Goal: Transaction & Acquisition: Purchase product/service

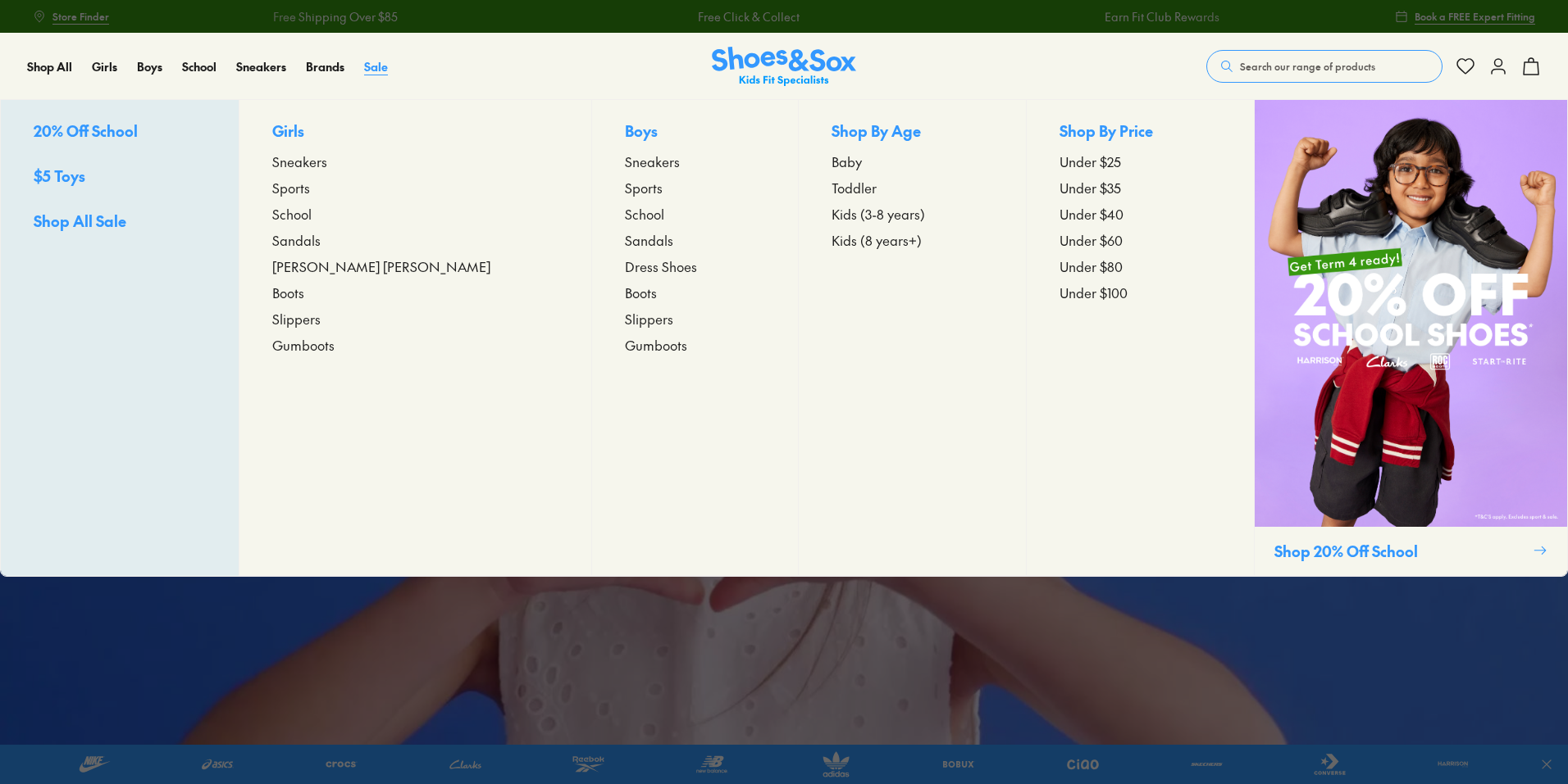
click at [379, 63] on span "Sale" at bounding box center [376, 66] width 24 height 17
click at [625, 160] on span "Sneakers" at bounding box center [652, 161] width 55 height 19
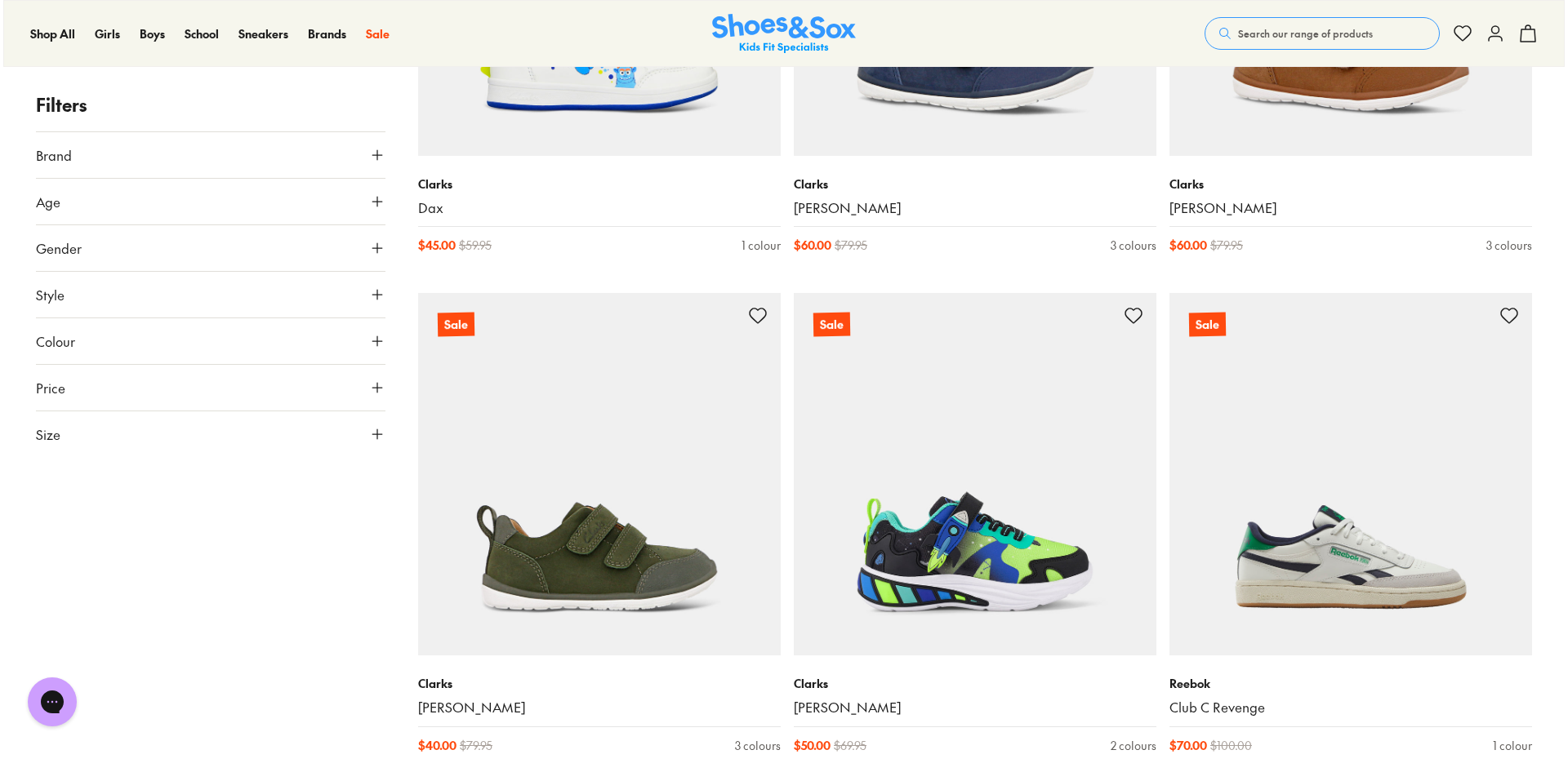
scroll to position [3684, 0]
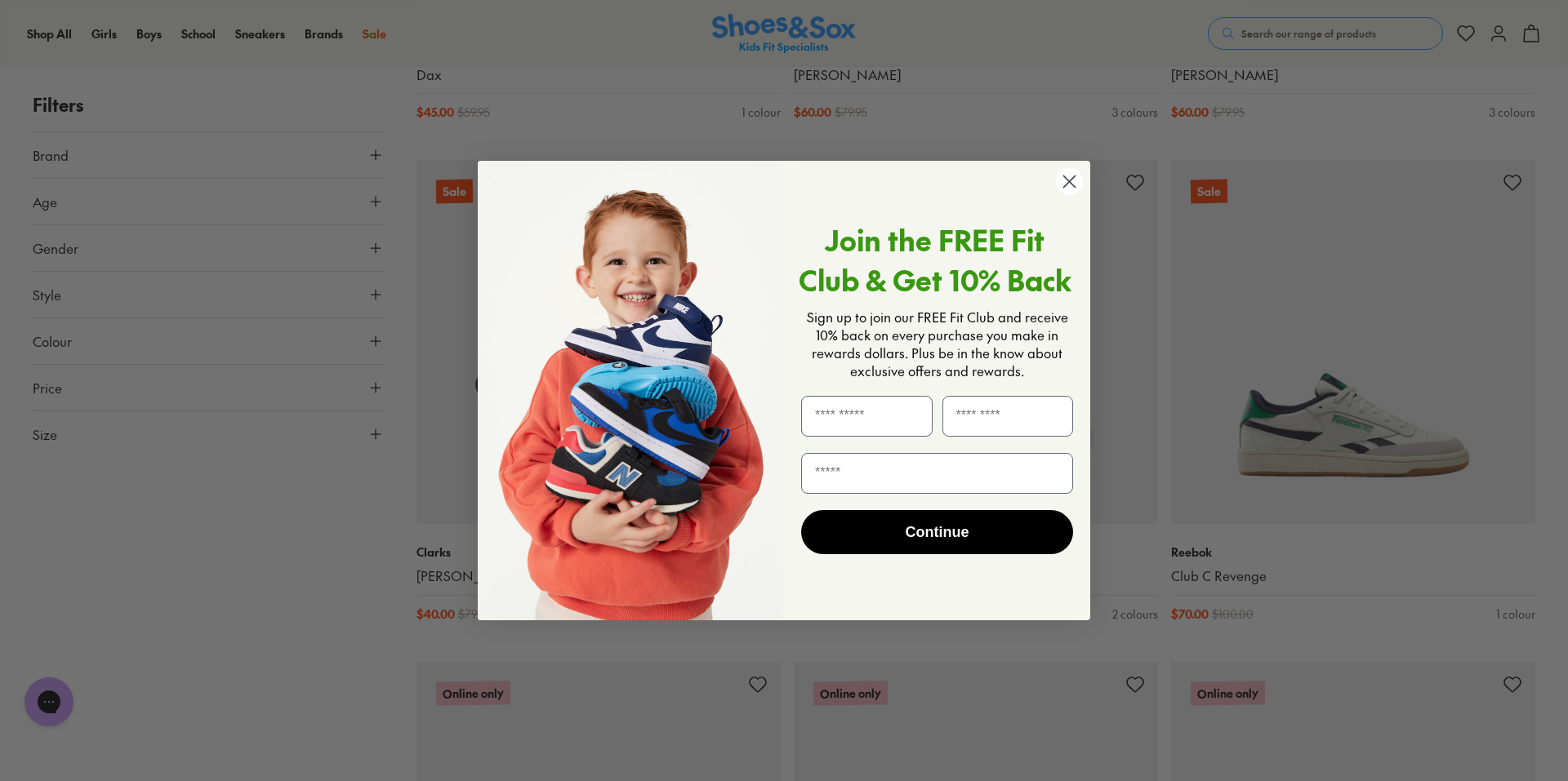
click at [1066, 179] on icon "Close dialog" at bounding box center [1069, 181] width 29 height 29
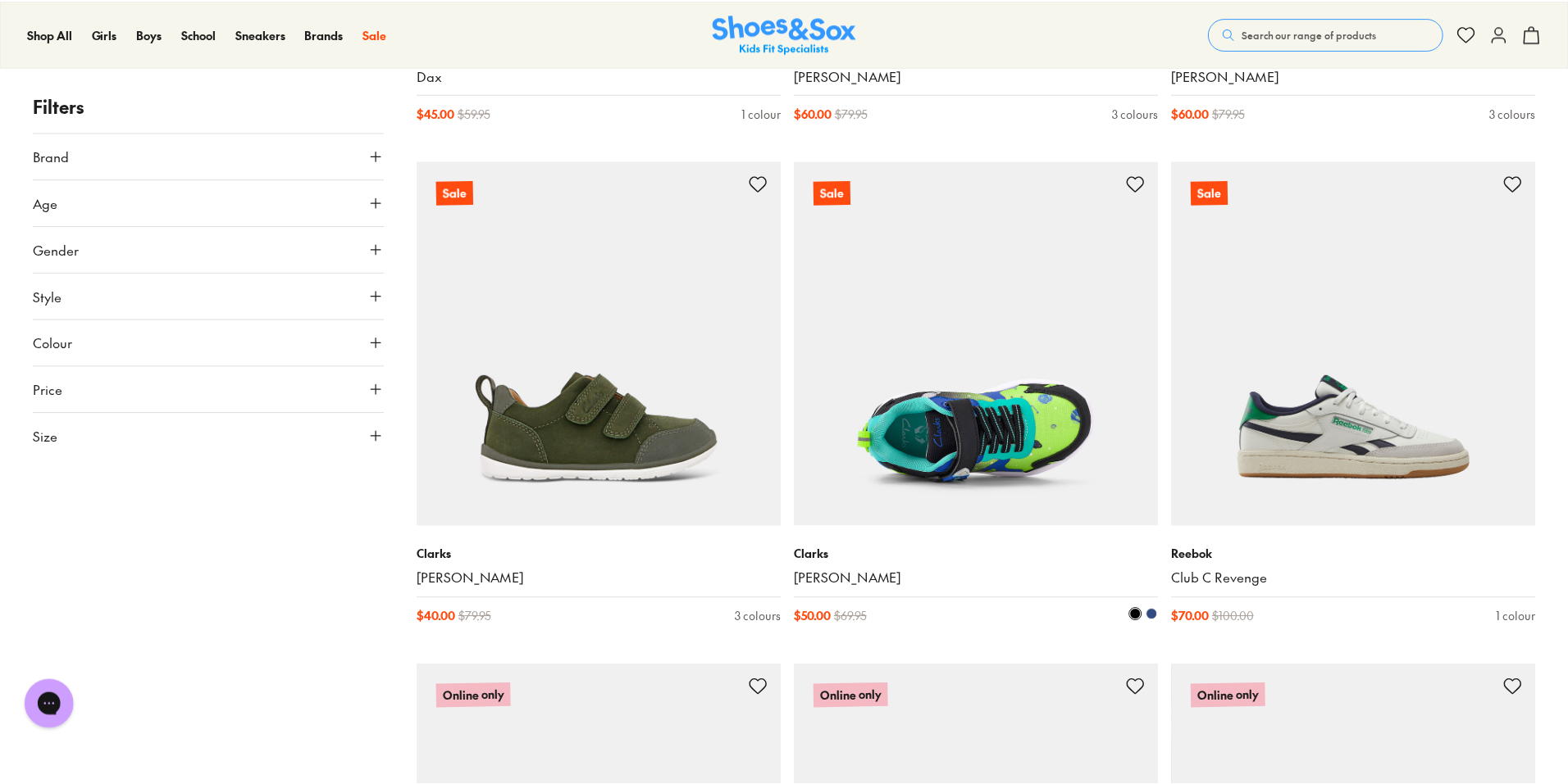
scroll to position [3689, 0]
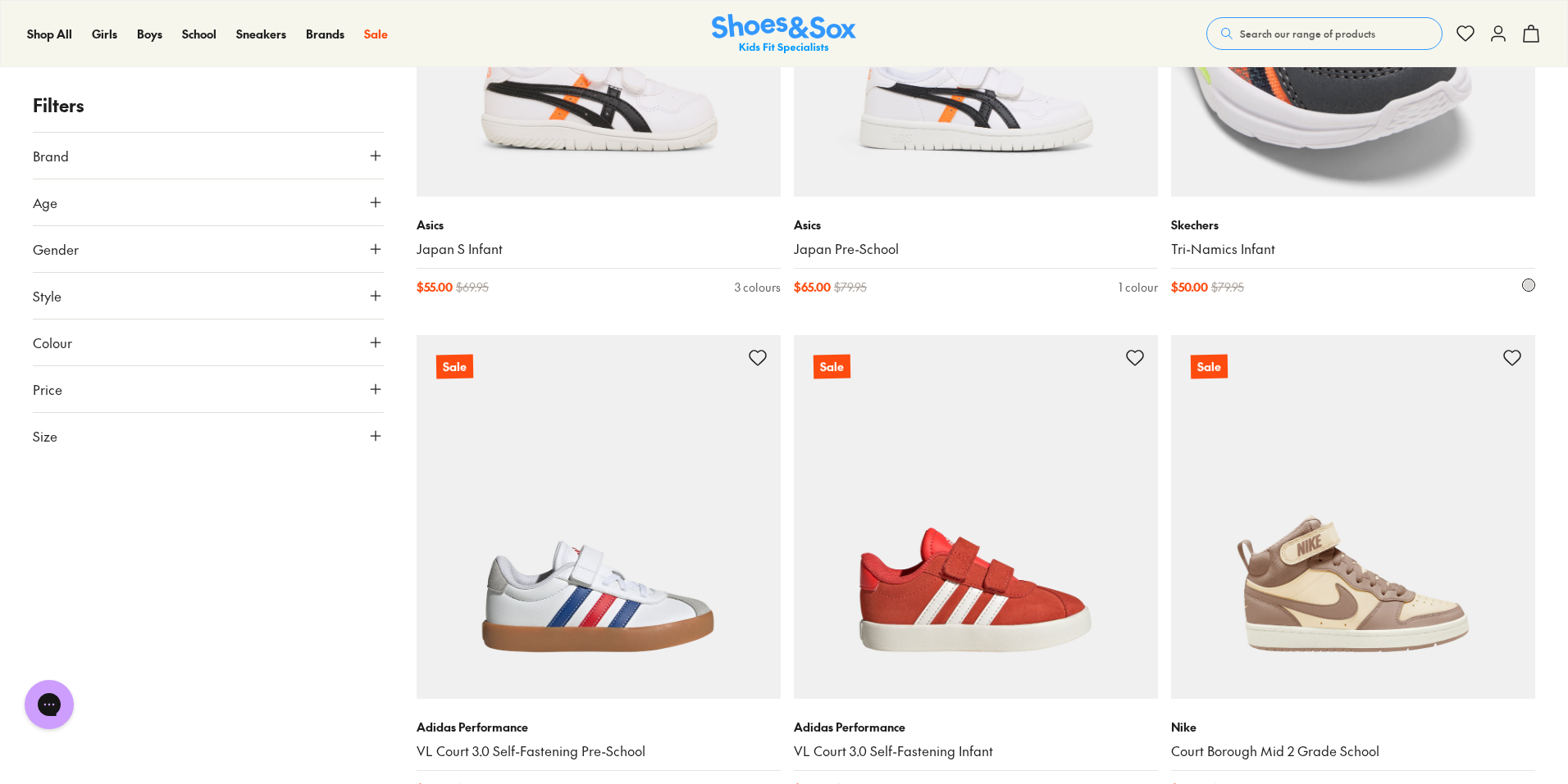
scroll to position [7924, 0]
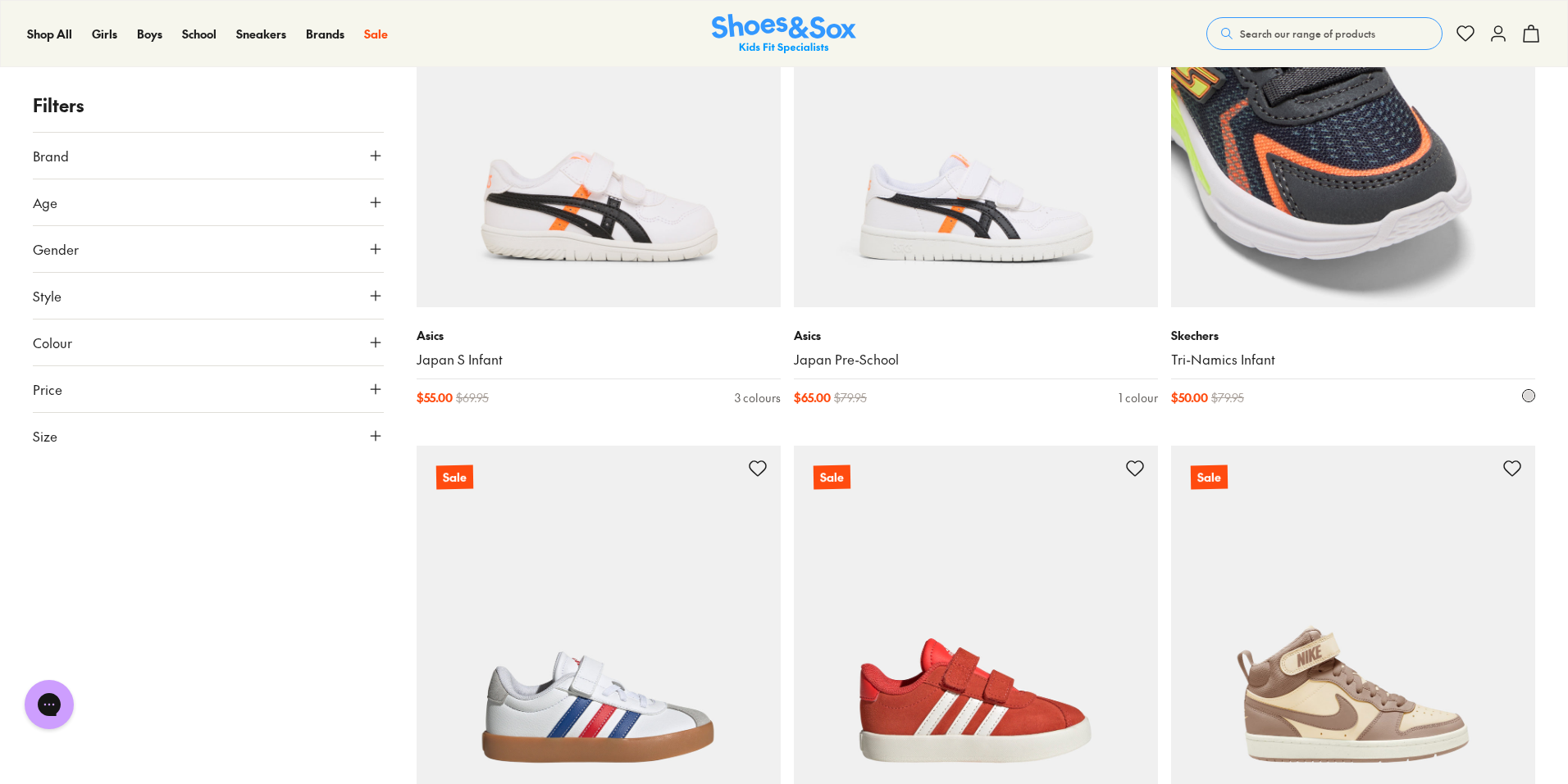
click at [1256, 360] on link "Tri-Namics Infant" at bounding box center [1353, 360] width 364 height 18
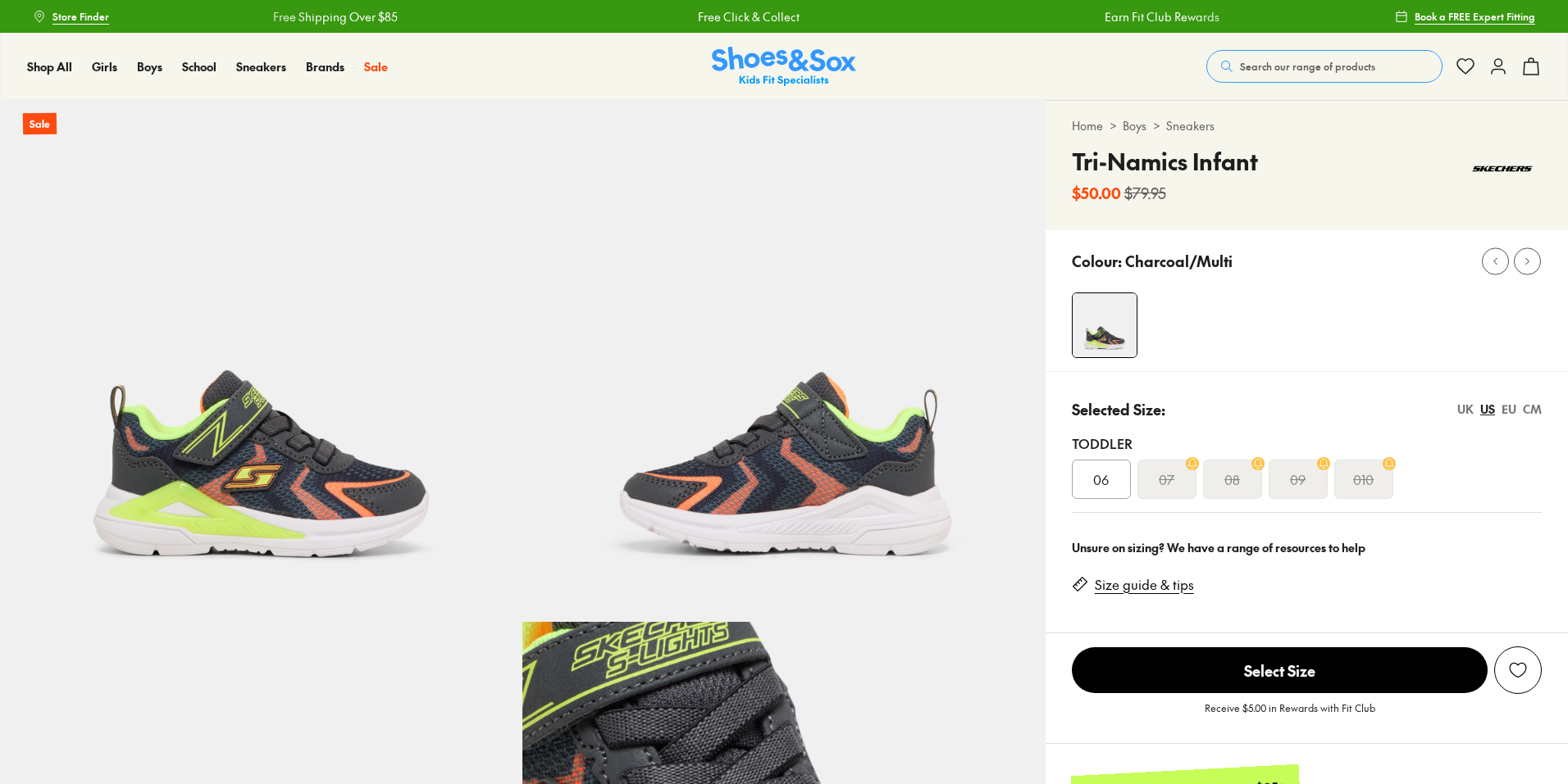
select select "*"
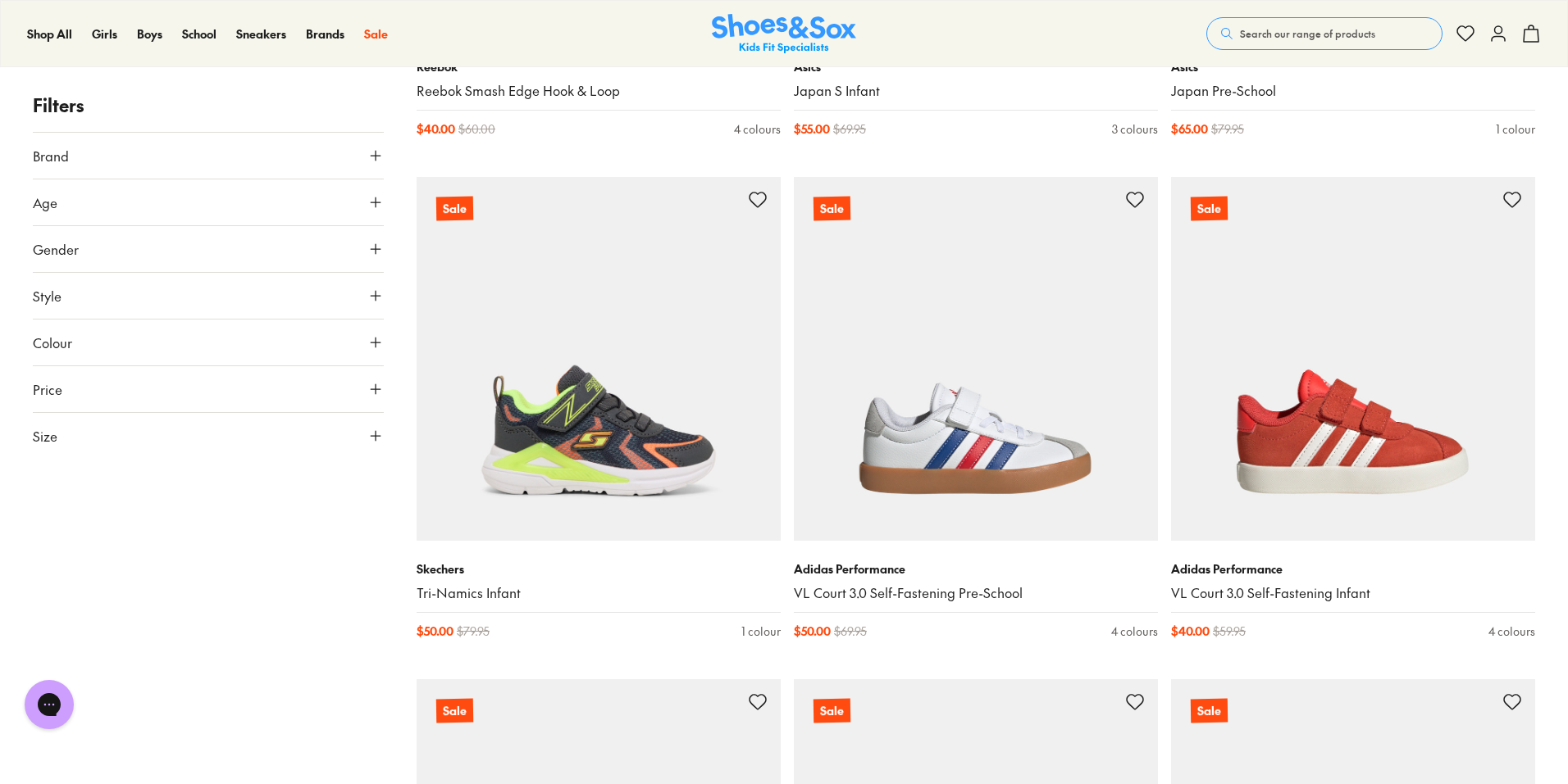
scroll to position [2869, 0]
